Goal: Navigation & Orientation: Find specific page/section

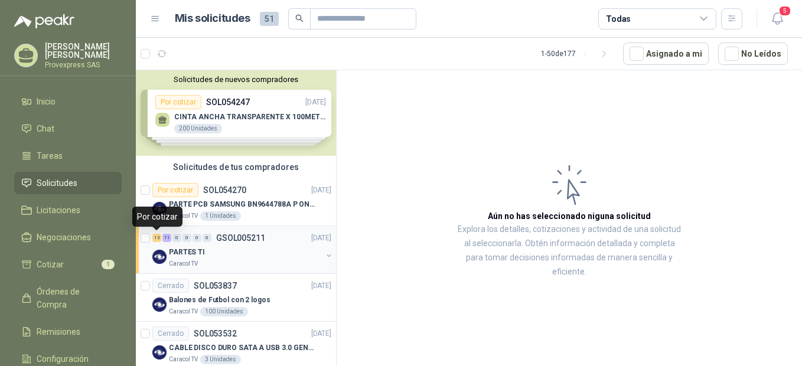
click at [158, 239] on div "12" at bounding box center [156, 238] width 9 height 8
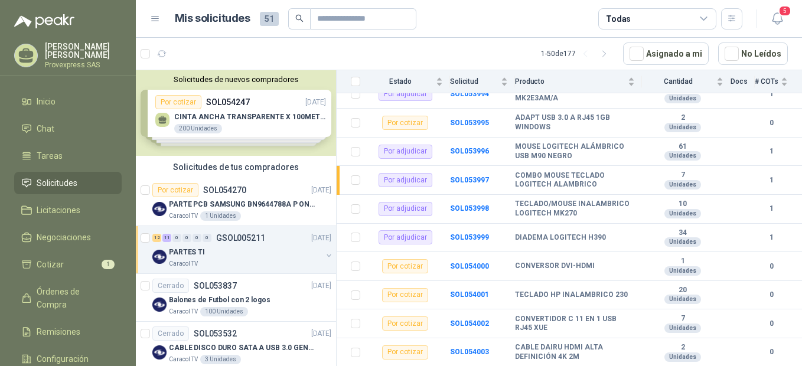
scroll to position [518, 0]
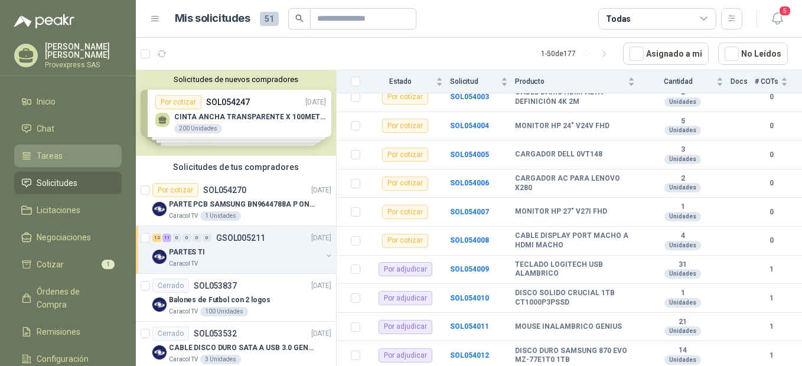
click at [51, 155] on span "Tareas" at bounding box center [50, 155] width 26 height 13
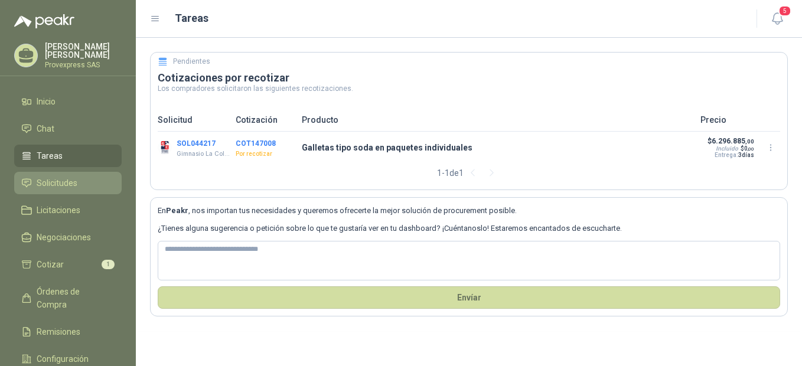
click at [61, 178] on span "Solicitudes" at bounding box center [57, 183] width 41 height 13
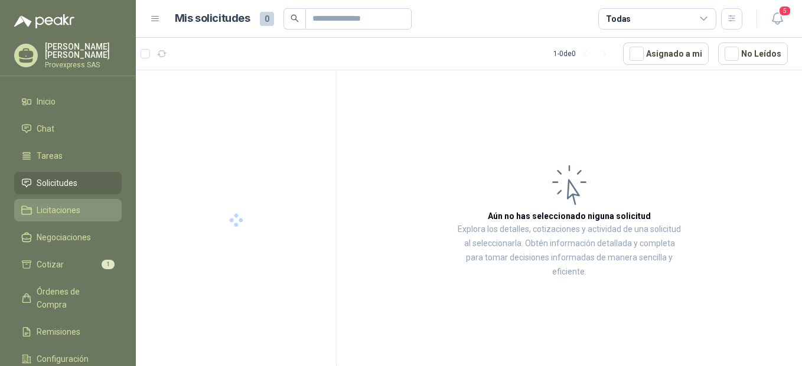
click at [67, 204] on span "Licitaciones" at bounding box center [59, 210] width 44 height 13
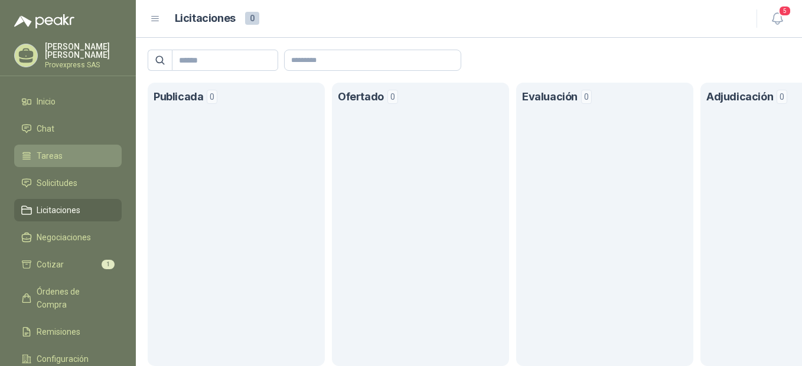
click at [70, 155] on li "Tareas" at bounding box center [67, 155] width 93 height 13
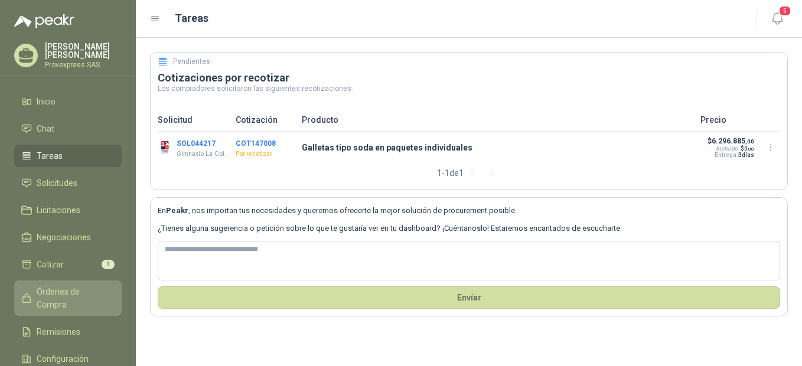
drag, startPoint x: 48, startPoint y: 286, endPoint x: 55, endPoint y: 285, distance: 7.3
click at [48, 286] on span "Órdenes de Compra" at bounding box center [74, 298] width 74 height 26
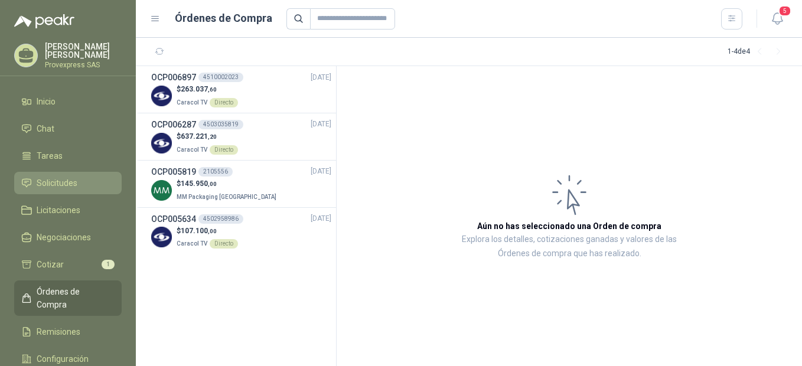
click at [70, 179] on span "Solicitudes" at bounding box center [57, 183] width 41 height 13
